Goal: Task Accomplishment & Management: Complete application form

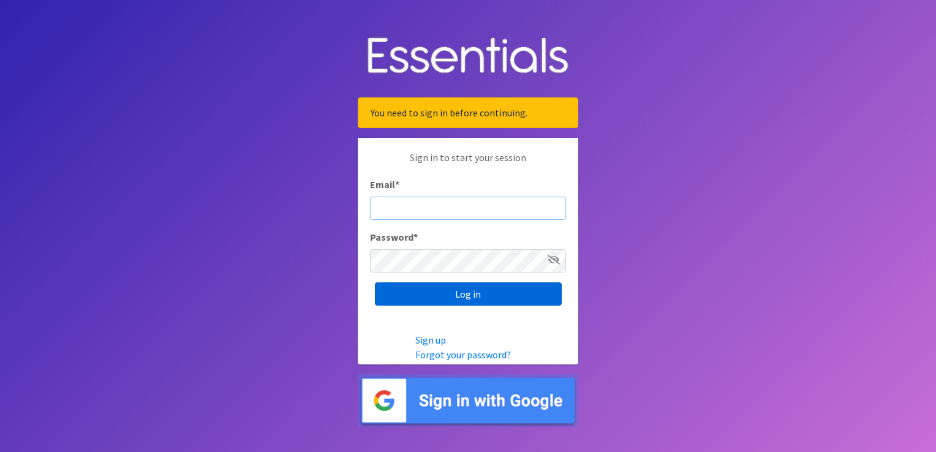
type input "[EMAIL_ADDRESS][DOMAIN_NAME]"
click at [431, 290] on input "Log in" at bounding box center [468, 293] width 187 height 23
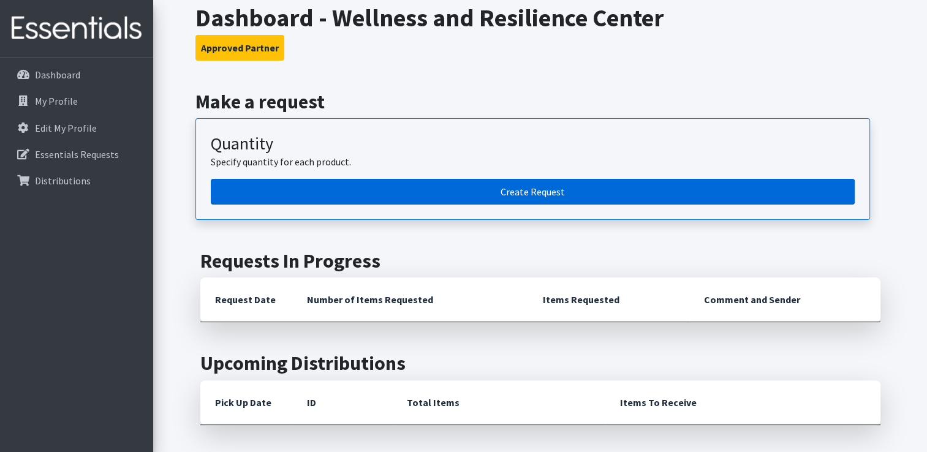
scroll to position [245, 0]
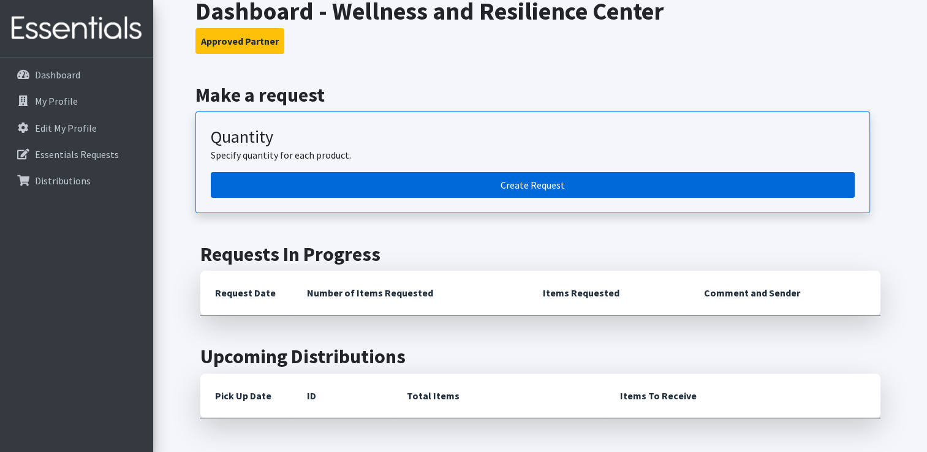
click at [551, 180] on link "Create Request" at bounding box center [533, 185] width 644 height 26
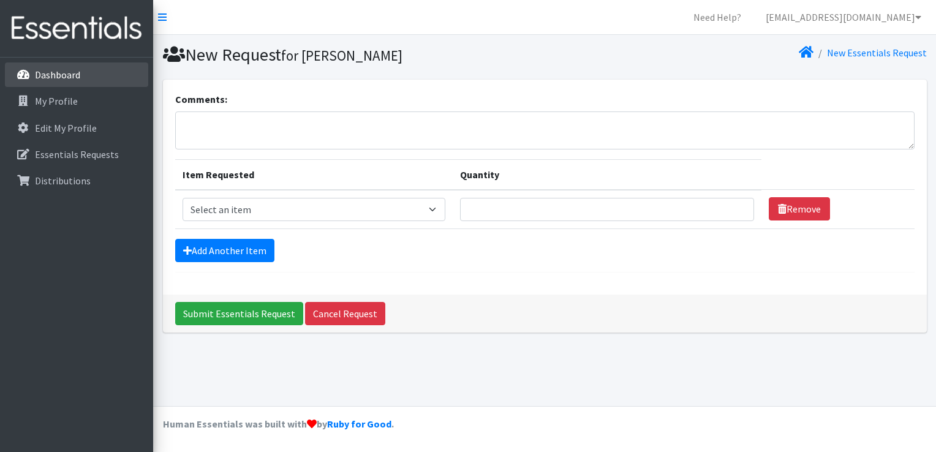
click at [68, 72] on p "Dashboard" at bounding box center [57, 75] width 45 height 12
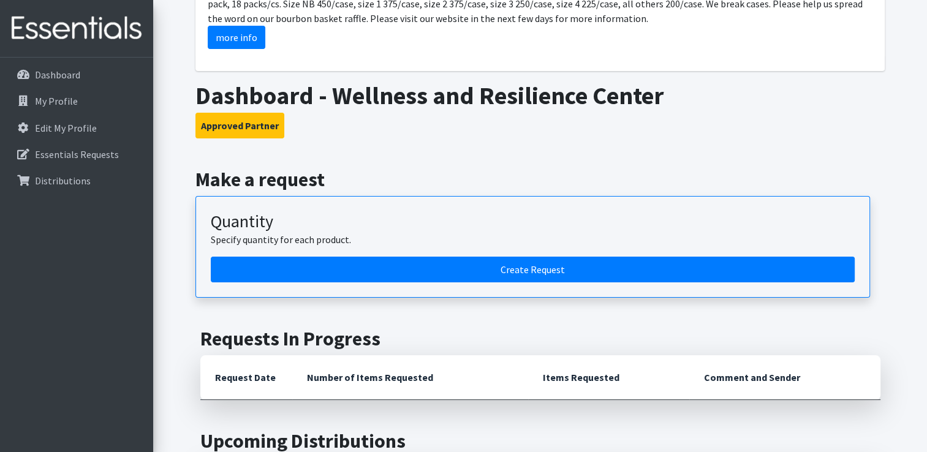
scroll to position [123, 0]
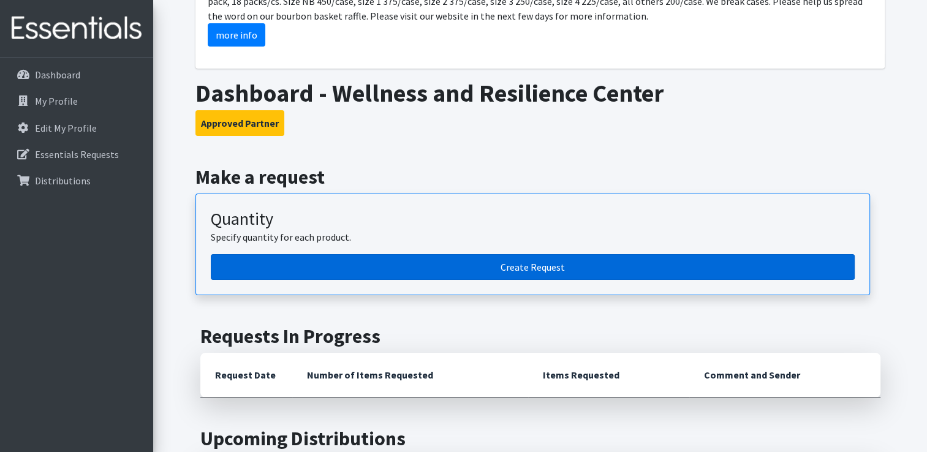
click at [547, 266] on link "Create Request" at bounding box center [533, 267] width 644 height 26
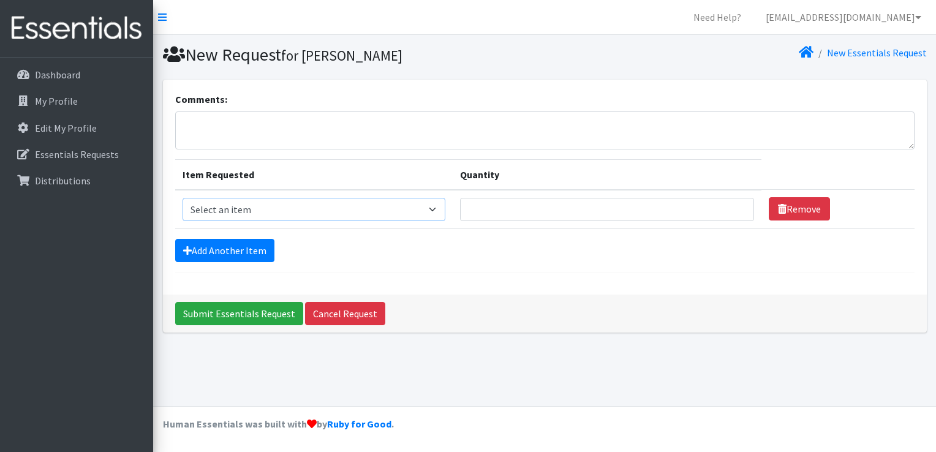
click at [420, 209] on select "Select an item 1 month period supply kit Kids (Newborn) Kids (Size 1) Kids (Siz…" at bounding box center [314, 209] width 263 height 23
select select "15043"
click at [183, 198] on select "Select an item 1 month period supply kit Kids (Newborn) Kids (Size 1) Kids (Siz…" at bounding box center [314, 209] width 263 height 23
click at [498, 208] on input "Quantity" at bounding box center [607, 209] width 294 height 23
click at [735, 204] on input "1" at bounding box center [607, 209] width 294 height 23
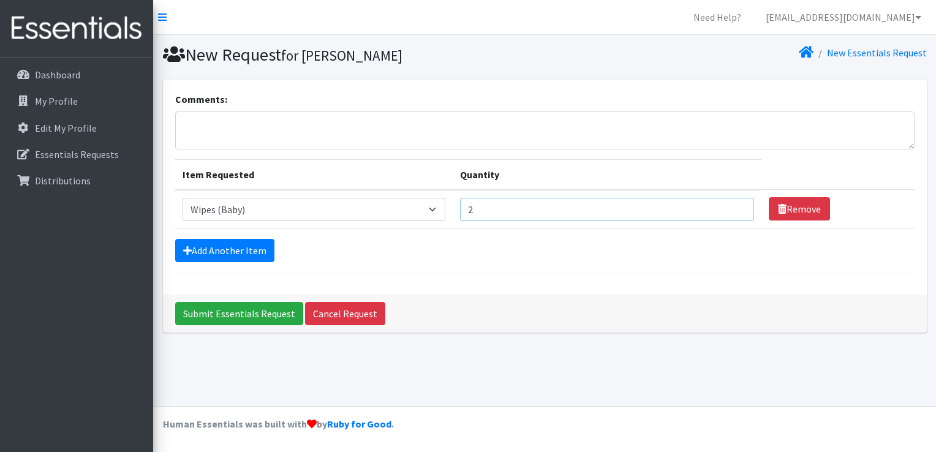
click at [735, 204] on input "2" at bounding box center [607, 209] width 294 height 23
click at [735, 204] on input "3" at bounding box center [607, 209] width 294 height 23
drag, startPoint x: 515, startPoint y: 208, endPoint x: 459, endPoint y: 210, distance: 55.8
click at [459, 210] on tr "Item Requested Select an item 1 month period supply kit Kids (Newborn) Kids (Si…" at bounding box center [545, 209] width 740 height 39
type input "18"
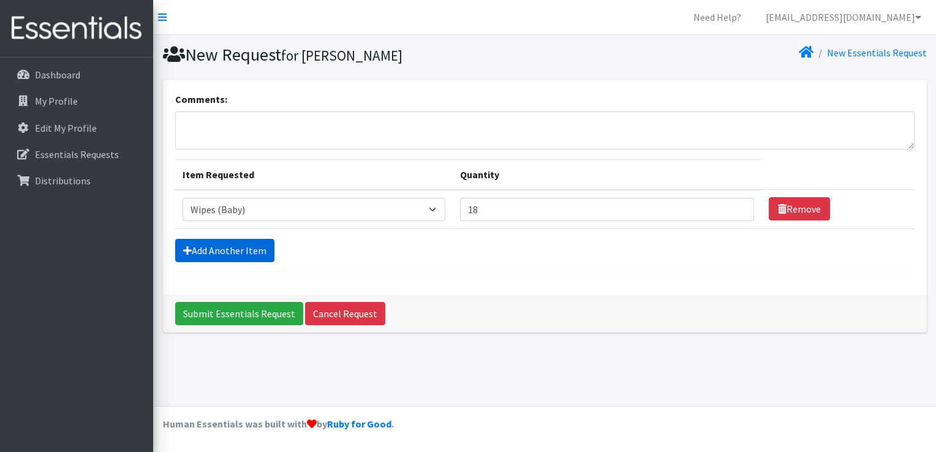
click at [237, 251] on link "Add Another Item" at bounding box center [224, 250] width 99 height 23
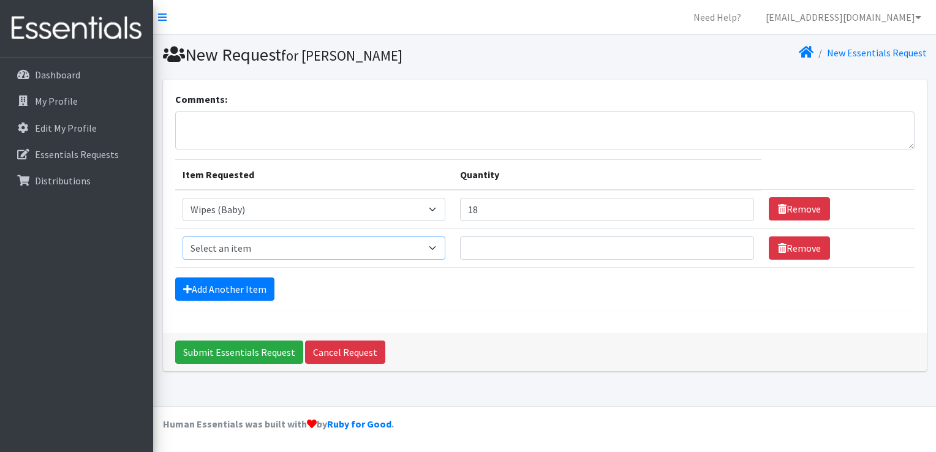
click at [433, 244] on select "Select an item 1 month period supply kit Kids (Newborn) Kids (Size 1) Kids (Siz…" at bounding box center [314, 248] width 263 height 23
select select "15044"
click at [183, 237] on select "Select an item 1 month period supply kit Kids (Newborn) Kids (Size 1) Kids (Siz…" at bounding box center [314, 248] width 263 height 23
click at [528, 242] on input "Quantity" at bounding box center [607, 248] width 294 height 23
drag, startPoint x: 356, startPoint y: 290, endPoint x: 299, endPoint y: 290, distance: 57.0
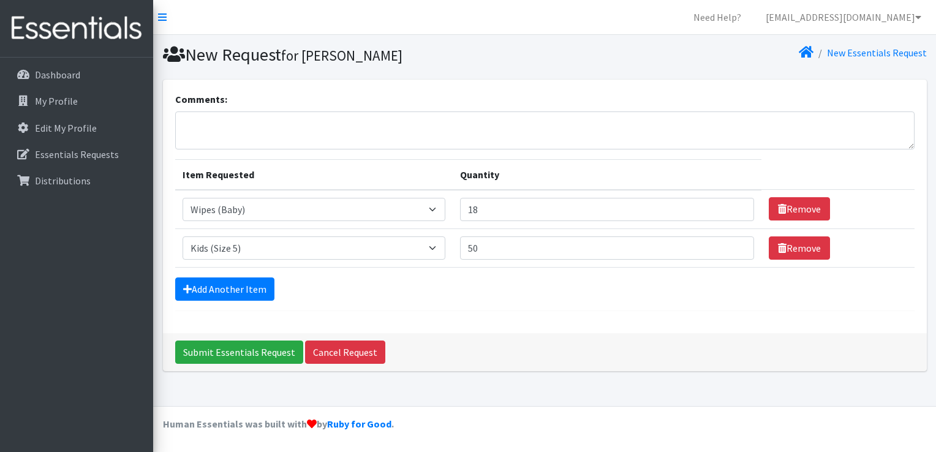
click at [357, 290] on div "Add Another Item" at bounding box center [545, 289] width 740 height 23
click at [259, 288] on link "Add Another Item" at bounding box center [224, 289] width 99 height 23
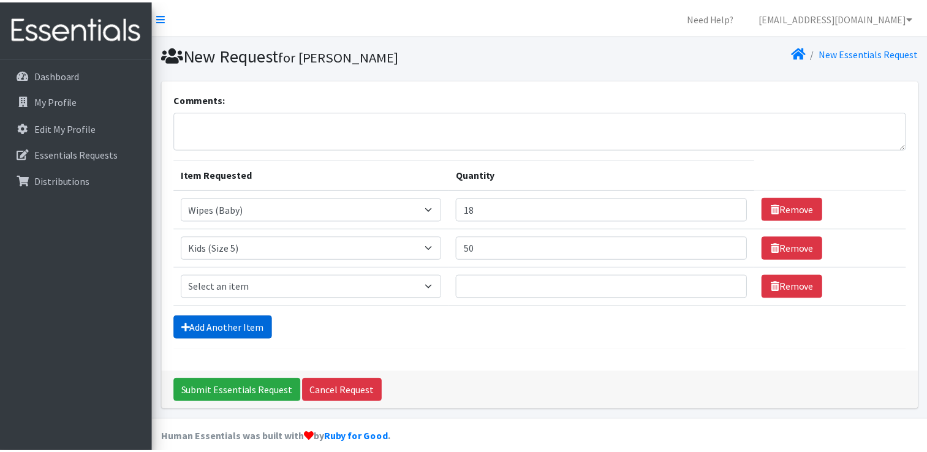
scroll to position [11, 0]
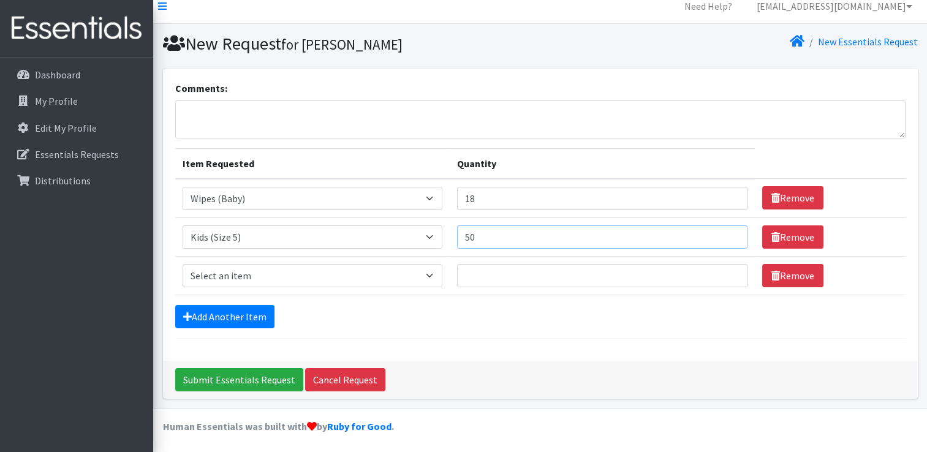
drag, startPoint x: 485, startPoint y: 234, endPoint x: 453, endPoint y: 236, distance: 31.9
click at [453, 236] on tr "Item Requested Select an item 1 month period supply kit Kids (Newborn) Kids (Si…" at bounding box center [540, 237] width 730 height 39
click at [543, 316] on div "Add Another Item" at bounding box center [540, 316] width 730 height 23
click at [493, 276] on input "Quantity" at bounding box center [602, 275] width 290 height 23
drag, startPoint x: 491, startPoint y: 234, endPoint x: 446, endPoint y: 233, distance: 44.7
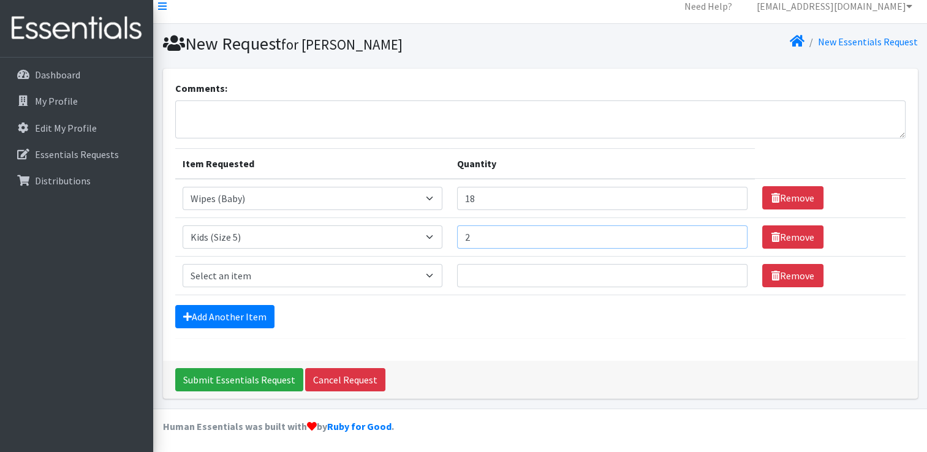
click at [446, 233] on tr "Item Requested Select an item 1 month period supply kit Kids (Newborn) Kids (Si…" at bounding box center [540, 237] width 730 height 39
drag, startPoint x: 490, startPoint y: 239, endPoint x: 460, endPoint y: 236, distance: 30.2
click at [460, 236] on td "Quantity 50" at bounding box center [602, 237] width 305 height 39
type input "75"
click at [570, 329] on form "Comments: Item Requested Quantity Item Requested Select an item 1 month period …" at bounding box center [540, 210] width 730 height 258
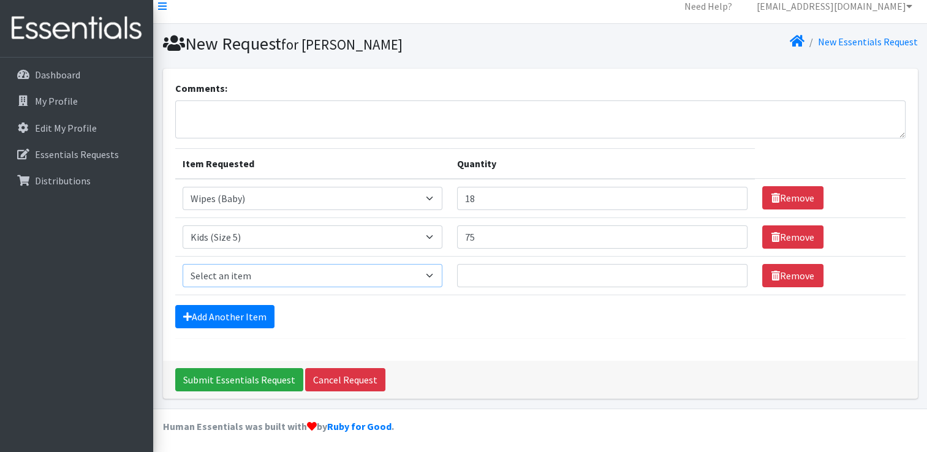
click at [438, 273] on select "Select an item 1 month period supply kit Kids (Newborn) Kids (Size 1) Kids (Siz…" at bounding box center [313, 275] width 260 height 23
select select "15071"
click at [183, 264] on select "Select an item 1 month period supply kit Kids (Newborn) Kids (Size 1) Kids (Siz…" at bounding box center [313, 275] width 260 height 23
click at [512, 278] on input "Quantity" at bounding box center [602, 275] width 290 height 23
click at [497, 272] on input "Quantity" at bounding box center [602, 275] width 290 height 23
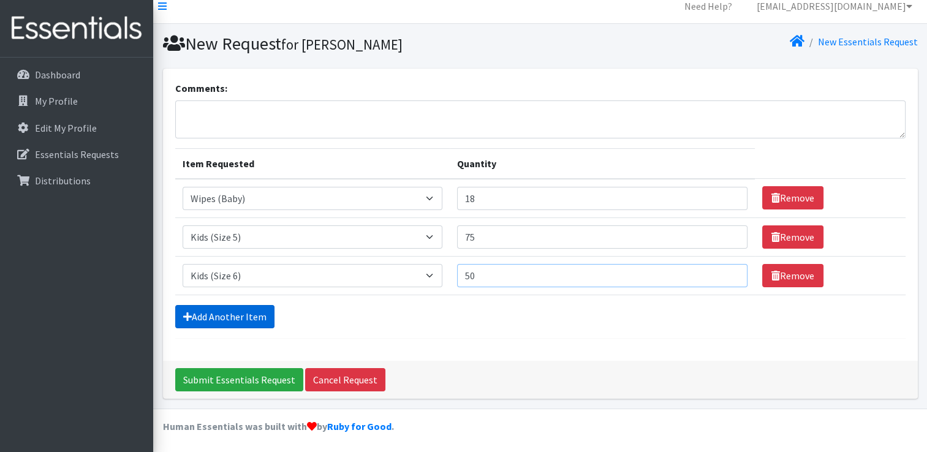
type input "50"
click at [243, 309] on link "Add Another Item" at bounding box center [224, 316] width 99 height 23
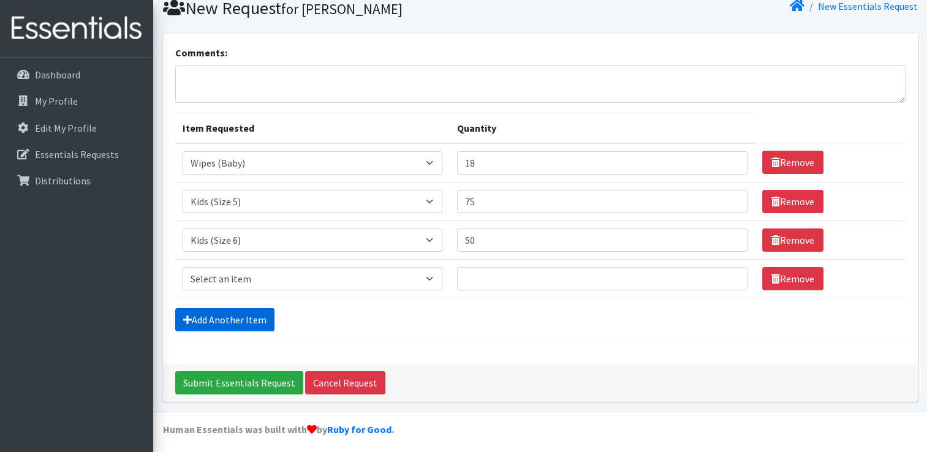
scroll to position [50, 0]
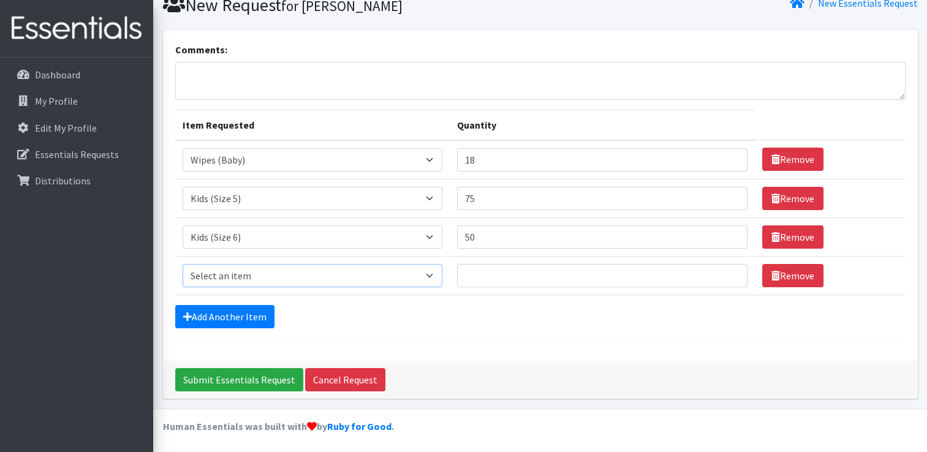
click at [267, 271] on select "Select an item 1 month period supply kit Kids (Newborn) Kids (Size 1) Kids (Siz…" at bounding box center [313, 275] width 260 height 23
click at [183, 264] on select "Select an item 1 month period supply kit Kids (Newborn) Kids (Size 1) Kids (Siz…" at bounding box center [313, 275] width 260 height 23
click at [277, 272] on select "Select an item 1 month period supply kit Kids (Newborn) Kids (Size 1) Kids (Siz…" at bounding box center [313, 275] width 260 height 23
click at [381, 273] on select "Select an item 1 month period supply kit Kids (Newborn) Kids (Size 1) Kids (Siz…" at bounding box center [313, 275] width 260 height 23
select select "15045"
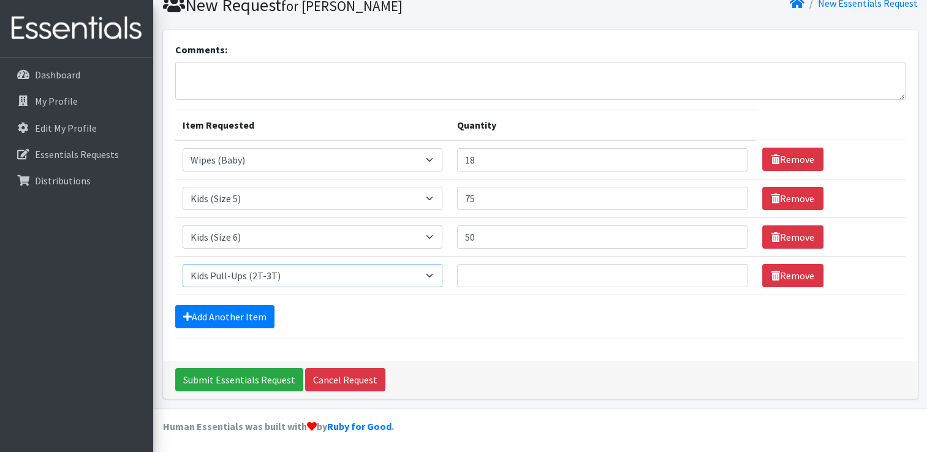
click at [183, 264] on select "Select an item 1 month period supply kit Kids (Newborn) Kids (Size 1) Kids (Siz…" at bounding box center [313, 275] width 260 height 23
click at [483, 276] on input "Quantity" at bounding box center [602, 275] width 290 height 23
click at [480, 271] on input "Quantity" at bounding box center [602, 275] width 290 height 23
type input "250"
click at [243, 312] on link "Add Another Item" at bounding box center [224, 316] width 99 height 23
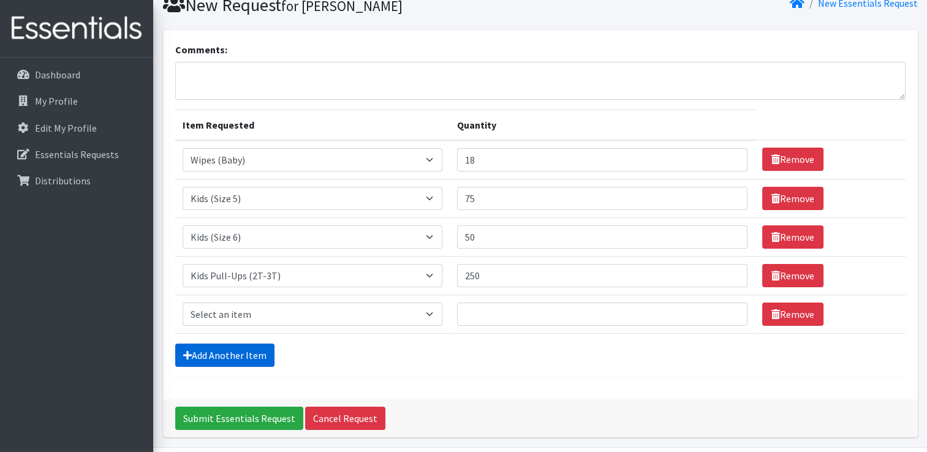
scroll to position [88, 0]
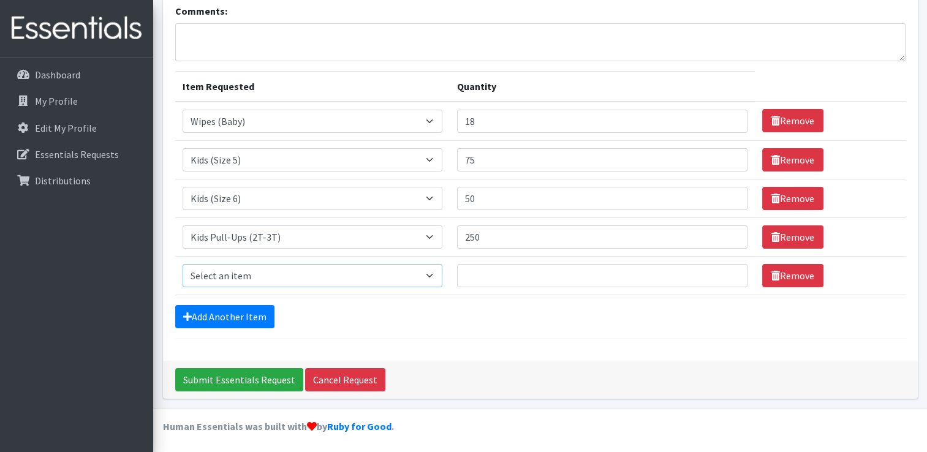
click at [263, 275] on select "Select an item 1 month period supply kit Kids (Newborn) Kids (Size 1) Kids (Siz…" at bounding box center [313, 275] width 260 height 23
select select "15040"
click at [183, 264] on select "Select an item 1 month period supply kit Kids (Newborn) Kids (Size 1) Kids (Siz…" at bounding box center [313, 275] width 260 height 23
click at [528, 268] on input "Quantity" at bounding box center [602, 275] width 290 height 23
type input "250"
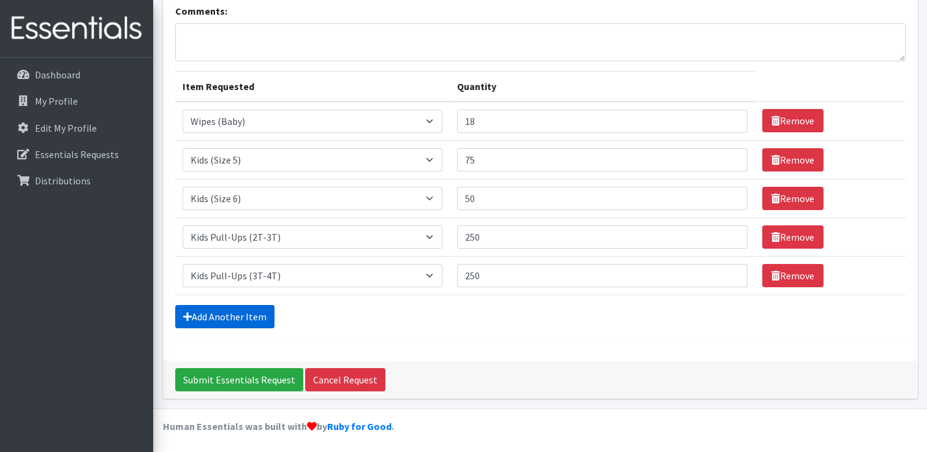
click at [224, 308] on link "Add Another Item" at bounding box center [224, 316] width 99 height 23
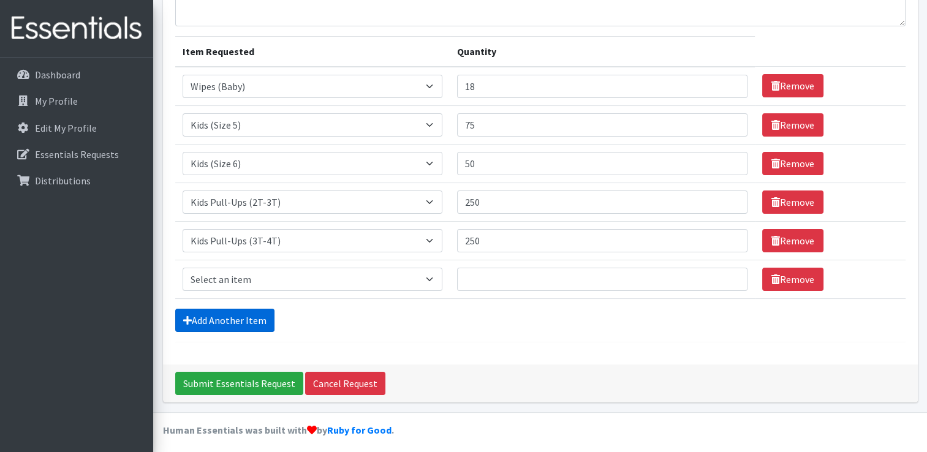
scroll to position [127, 0]
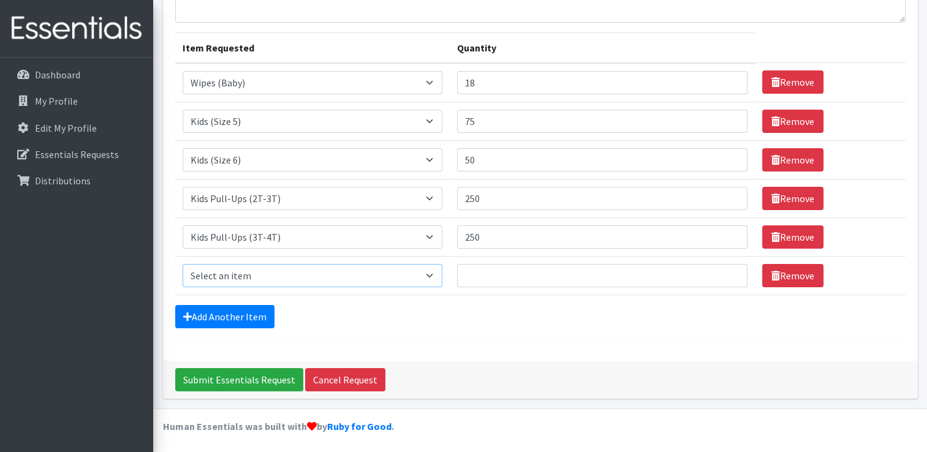
click at [237, 278] on select "Select an item 1 month period supply kit Kids (Newborn) Kids (Size 1) Kids (Siz…" at bounding box center [313, 275] width 260 height 23
select select "15074"
click at [183, 264] on select "Select an item 1 month period supply kit Kids (Newborn) Kids (Size 1) Kids (Siz…" at bounding box center [313, 275] width 260 height 23
click at [515, 276] on input "Quantity" at bounding box center [602, 275] width 290 height 23
type input "250"
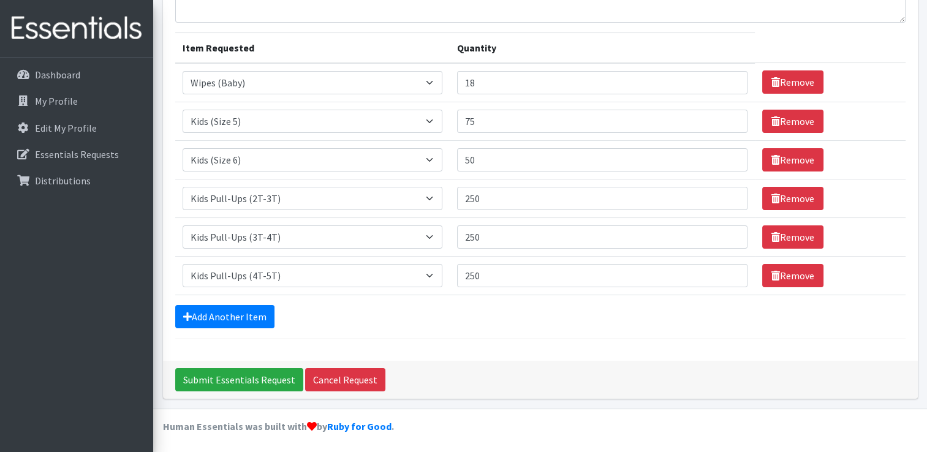
click at [706, 319] on div "Add Another Item" at bounding box center [540, 316] width 730 height 23
click at [464, 80] on input "18" at bounding box center [602, 82] width 290 height 23
type input "36"
click at [684, 333] on form "Comments: Item Requested Quantity Item Requested Select an item 1 month period …" at bounding box center [540, 152] width 730 height 374
click at [225, 379] on input "Submit Essentials Request" at bounding box center [239, 379] width 128 height 23
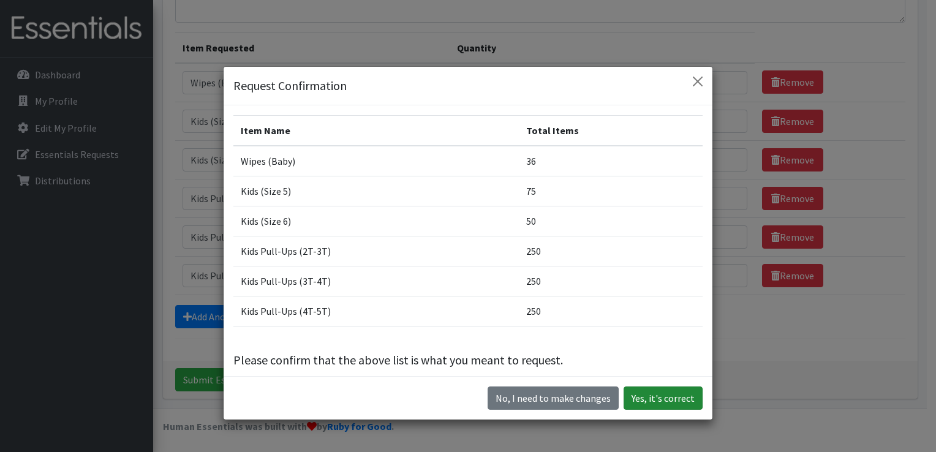
click at [662, 400] on button "Yes, it's correct" at bounding box center [663, 398] width 79 height 23
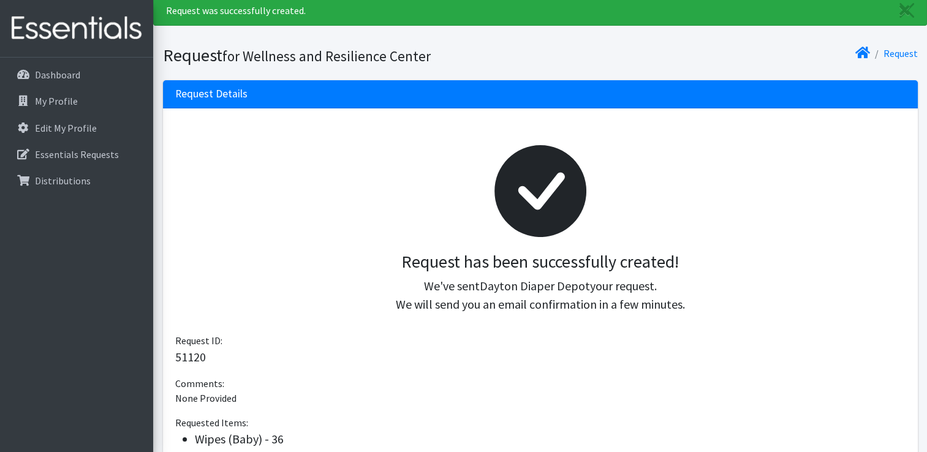
scroll to position [61, 0]
